Goal: Task Accomplishment & Management: Complete application form

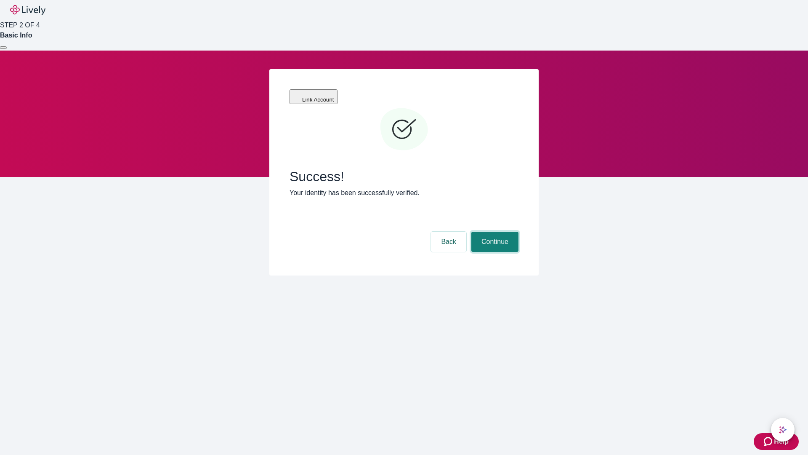
click at [494, 231] on button "Continue" at bounding box center [494, 241] width 47 height 20
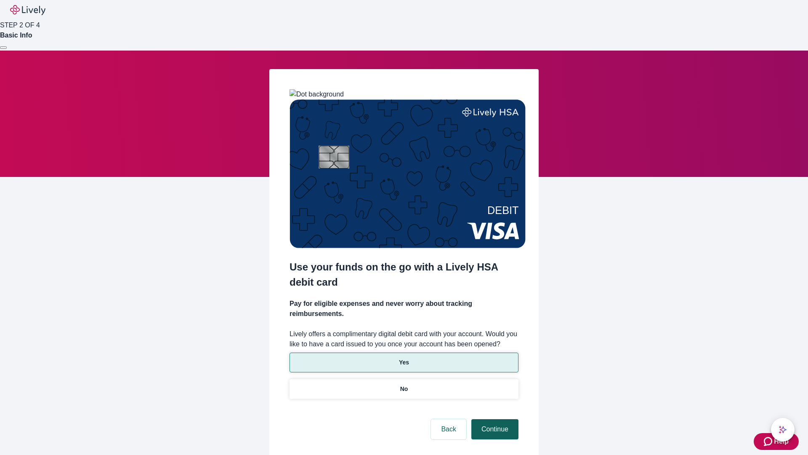
click at [404, 384] on p "No" at bounding box center [404, 388] width 8 height 9
click at [494, 419] on button "Continue" at bounding box center [494, 429] width 47 height 20
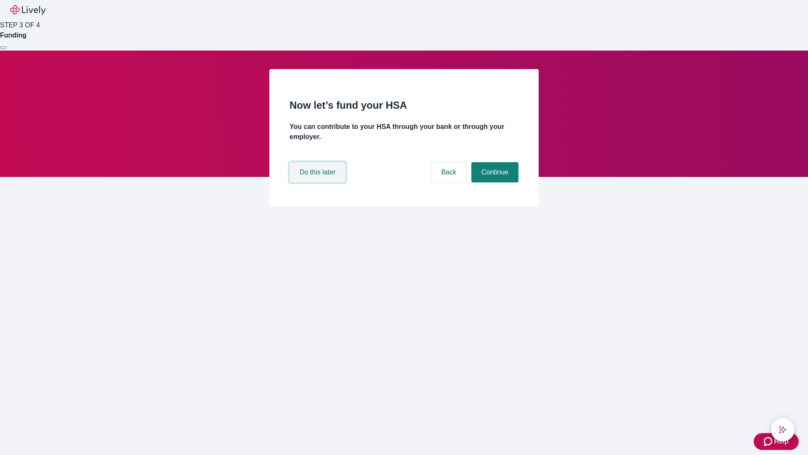
click at [319, 182] on button "Do this later" at bounding box center [318, 172] width 56 height 20
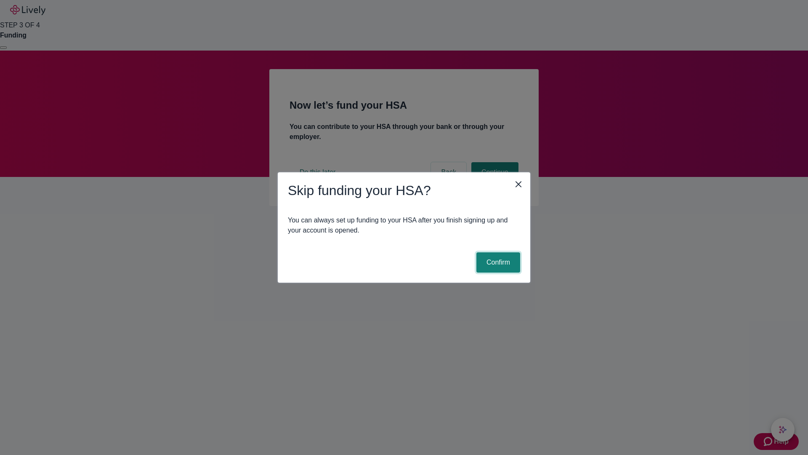
click at [497, 262] on button "Confirm" at bounding box center [498, 262] width 44 height 20
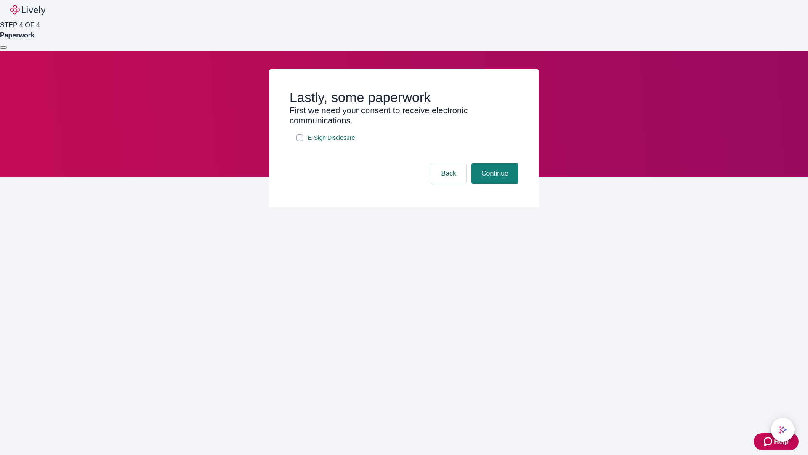
click at [300, 141] on input "E-Sign Disclosure" at bounding box center [299, 137] width 7 height 7
checkbox input "true"
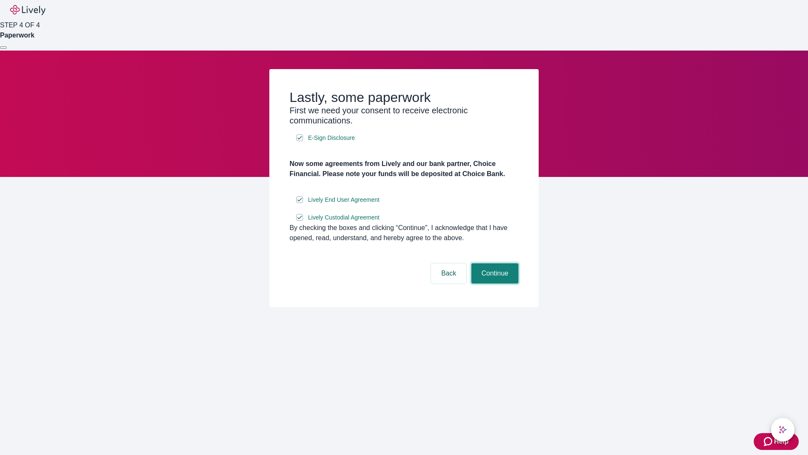
click at [494, 283] on button "Continue" at bounding box center [494, 273] width 47 height 20
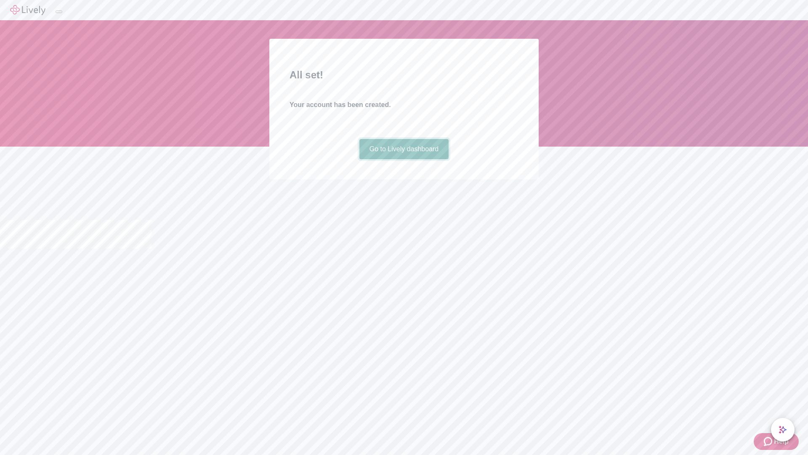
click at [404, 159] on link "Go to Lively dashboard" at bounding box center [404, 149] width 90 height 20
